Goal: Task Accomplishment & Management: Manage account settings

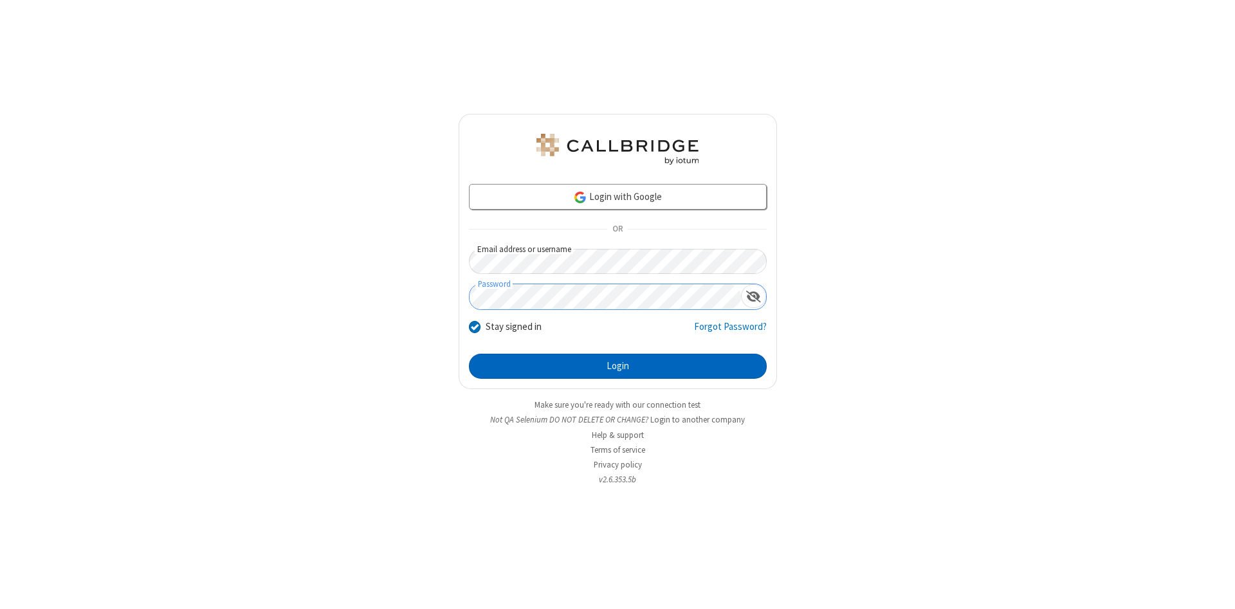
click at [618, 367] on button "Login" at bounding box center [618, 367] width 298 height 26
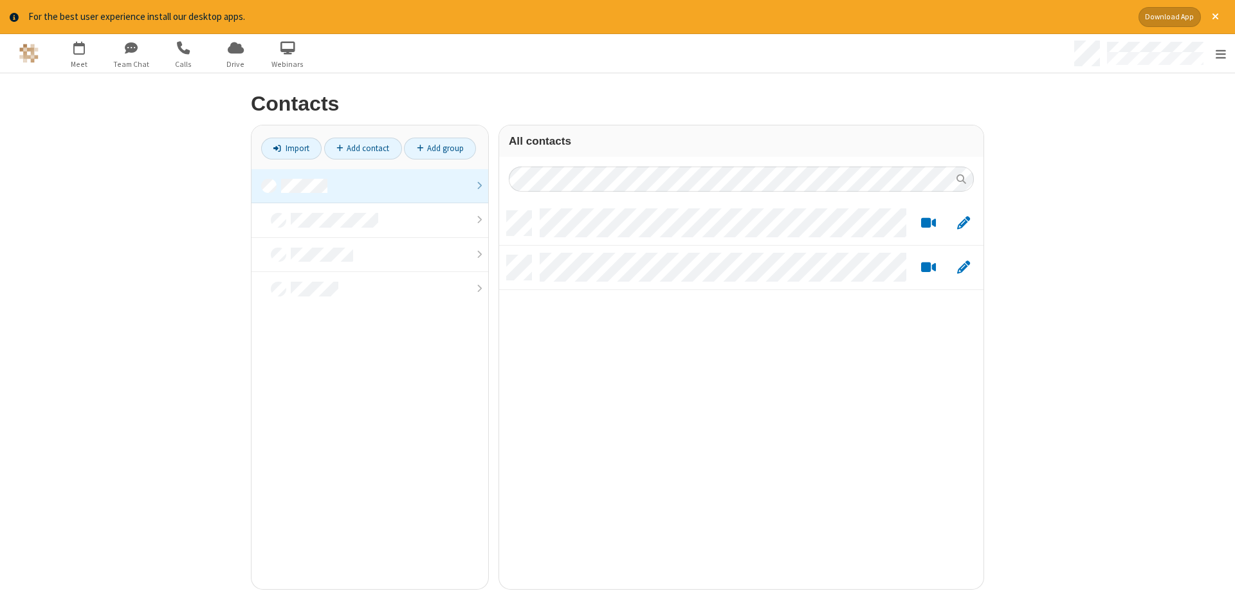
click at [370, 186] on link at bounding box center [370, 186] width 237 height 35
click at [363, 148] on link "Add contact" at bounding box center [363, 149] width 78 height 22
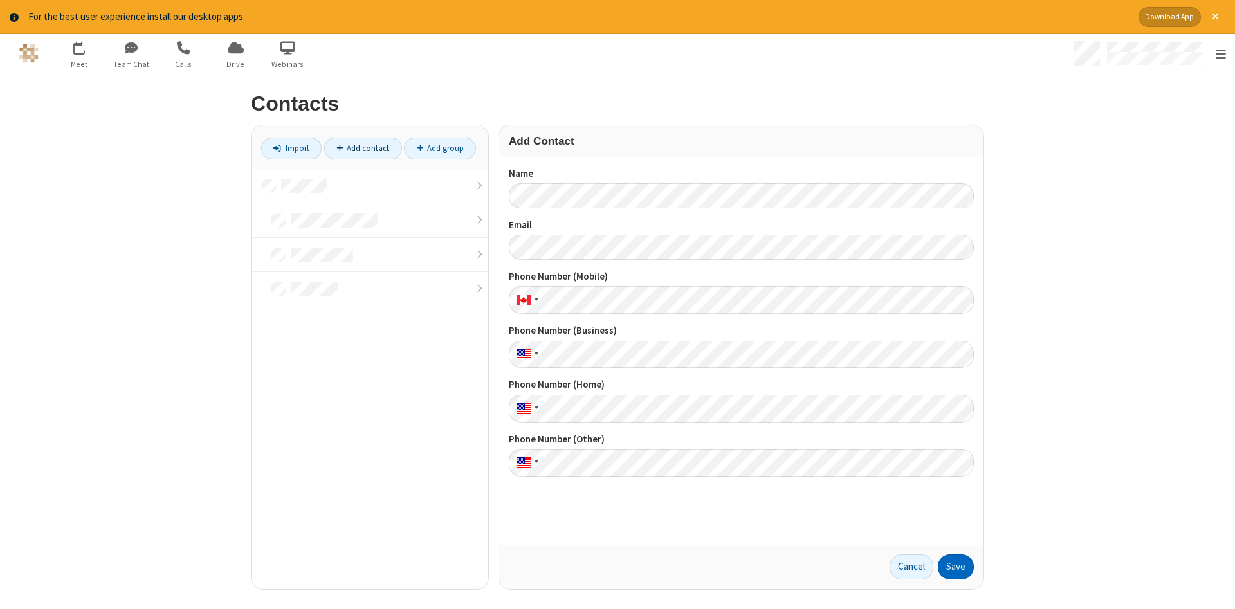
click at [956, 567] on button "Save" at bounding box center [956, 567] width 36 height 26
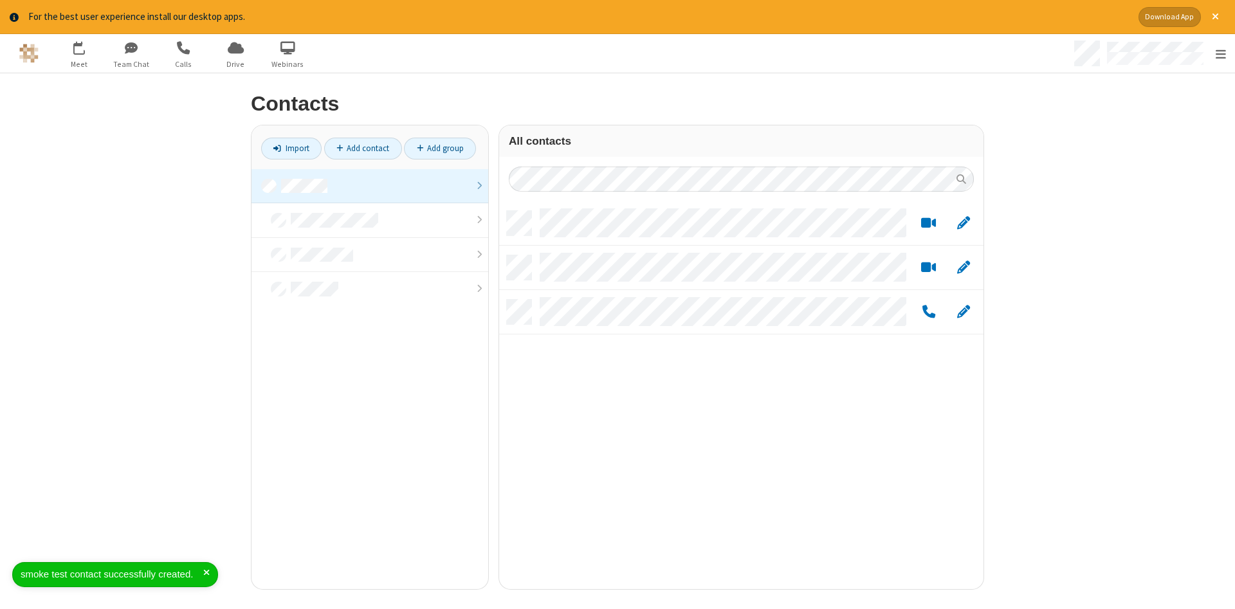
scroll to position [388, 484]
